Goal: Find specific page/section: Find specific page/section

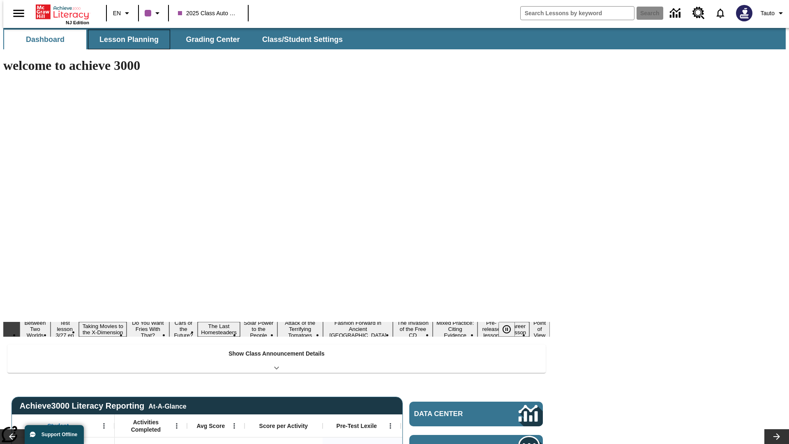
click at [126, 39] on button "Lesson Planning" at bounding box center [129, 40] width 82 height 20
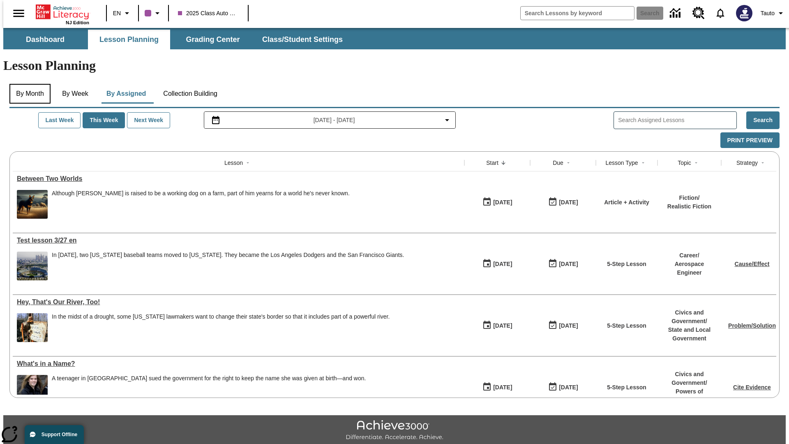
click at [28, 84] on button "By Month" at bounding box center [29, 94] width 41 height 20
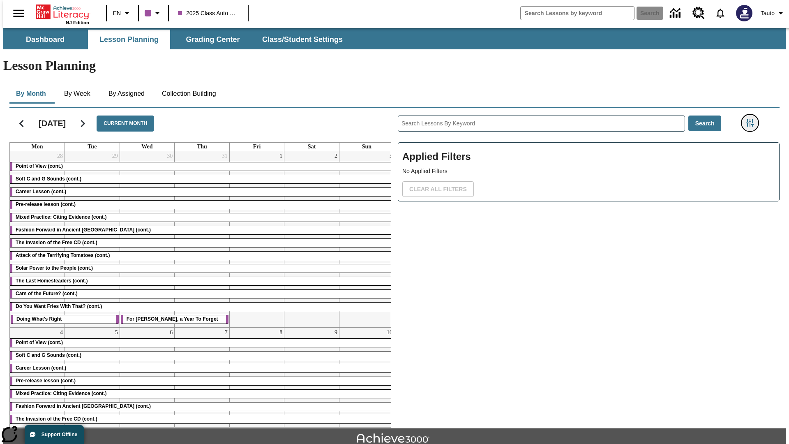
click at [752, 119] on icon "Filters Side menu" at bounding box center [749, 122] width 7 height 7
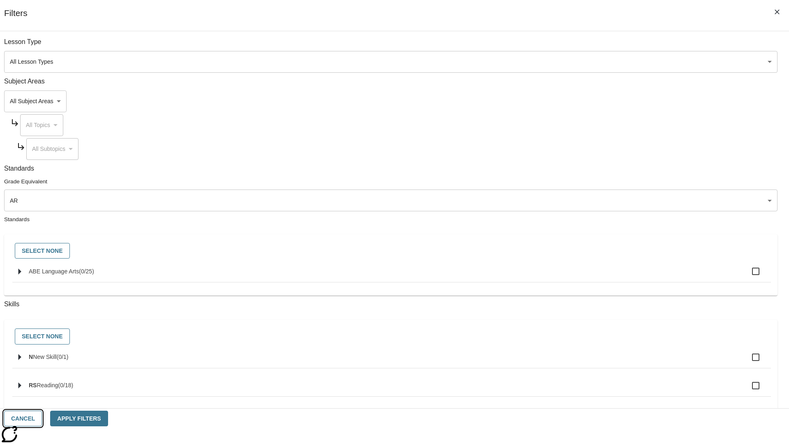
click at [42, 418] on button "Cancel" at bounding box center [23, 418] width 38 height 16
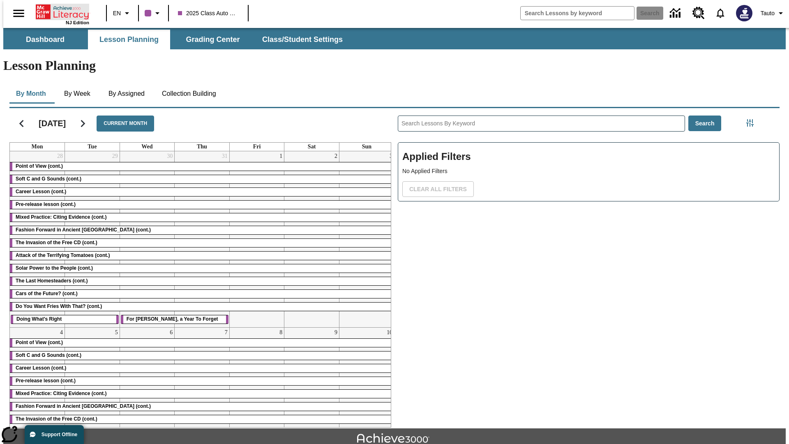
click at [59, 11] on icon "Home" at bounding box center [63, 12] width 55 height 16
